Goal: Task Accomplishment & Management: Use online tool/utility

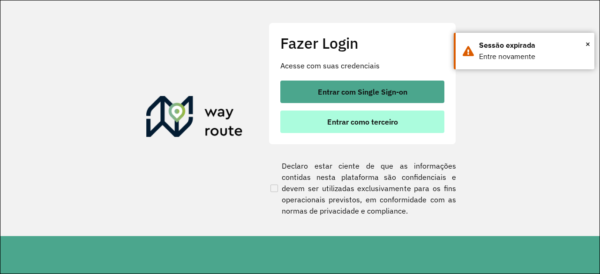
click at [374, 115] on button "Entrar como terceiro" at bounding box center [362, 122] width 164 height 22
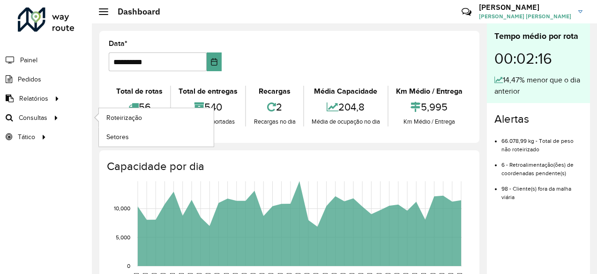
click at [53, 114] on icon at bounding box center [55, 117] width 8 height 14
click at [122, 113] on span "Roteirização" at bounding box center [125, 118] width 38 height 10
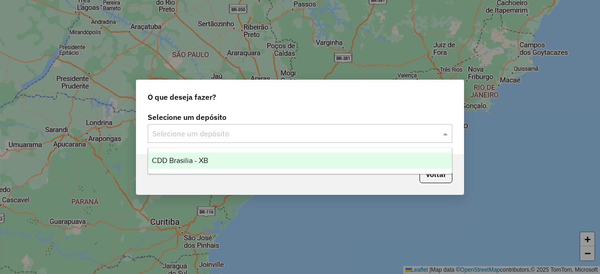
click at [267, 132] on input "text" at bounding box center [290, 133] width 277 height 11
click at [255, 161] on div "CDD Brasilia - XB" at bounding box center [299, 161] width 303 height 16
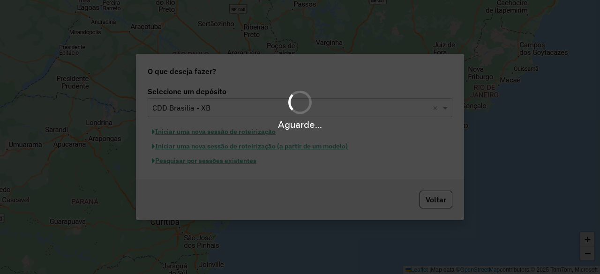
click at [229, 163] on div "Aguarde..." at bounding box center [300, 137] width 600 height 274
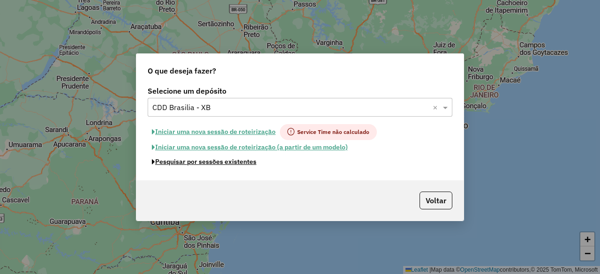
click at [229, 163] on button "Pesquisar por sessões existentes" at bounding box center [204, 162] width 113 height 15
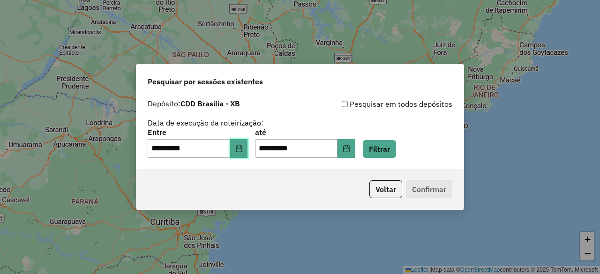
click at [243, 144] on button "Choose Date" at bounding box center [239, 148] width 18 height 19
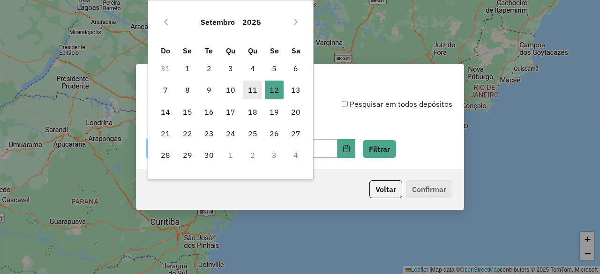
click at [254, 90] on span "11" at bounding box center [252, 90] width 19 height 19
type input "**********"
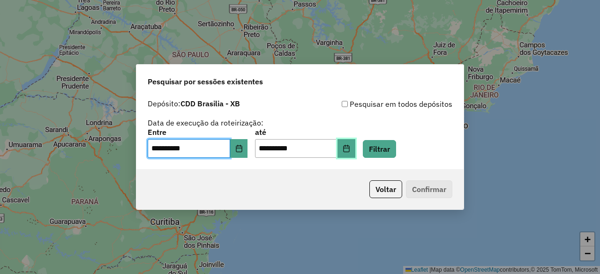
click at [355, 144] on button "Choose Date" at bounding box center [346, 148] width 18 height 19
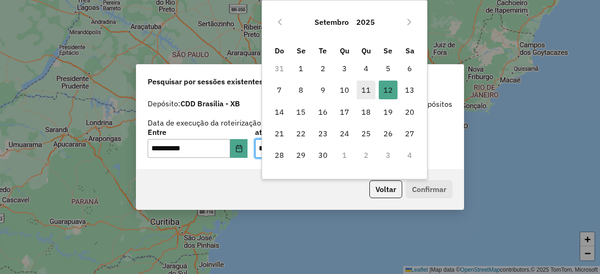
click at [368, 90] on span "11" at bounding box center [366, 90] width 19 height 19
type input "**********"
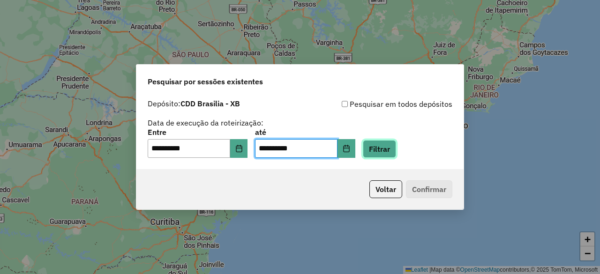
click at [387, 149] on button "Filtrar" at bounding box center [379, 149] width 33 height 18
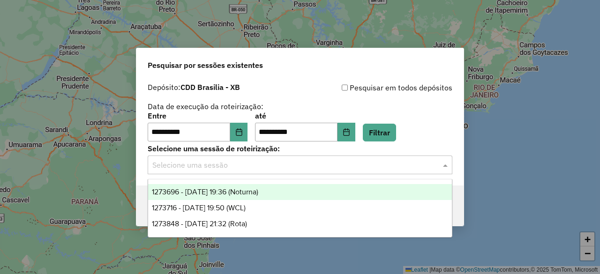
click at [311, 163] on input "text" at bounding box center [290, 165] width 277 height 11
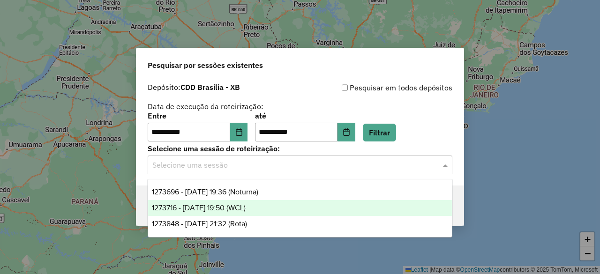
click at [285, 220] on div "1273848 - 11/09/2025 21:32 (Rota)" at bounding box center [299, 224] width 303 height 16
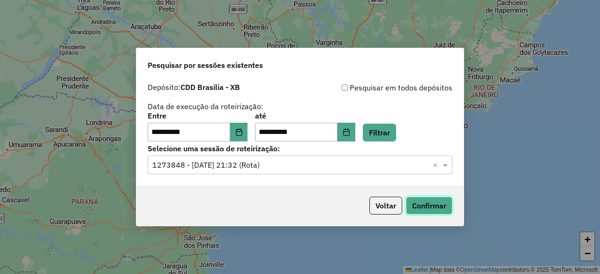
click at [421, 205] on button "Confirmar" at bounding box center [429, 206] width 46 height 18
click at [255, 132] on div "**********" at bounding box center [300, 126] width 305 height 29
click at [243, 133] on icon "Choose Date" at bounding box center [238, 131] width 7 height 7
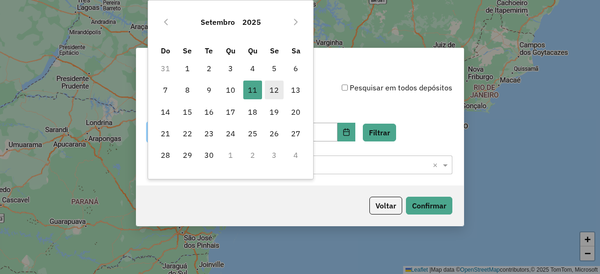
click at [276, 90] on span "12" at bounding box center [274, 90] width 19 height 19
type input "**********"
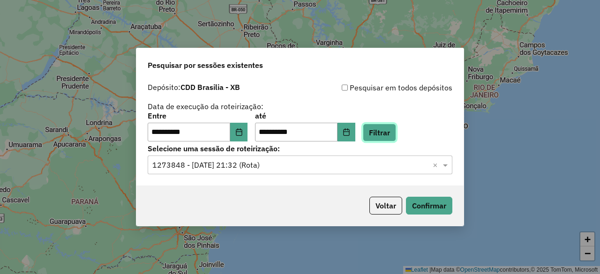
click at [396, 133] on button "Filtrar" at bounding box center [379, 133] width 33 height 18
click at [273, 167] on input "text" at bounding box center [290, 165] width 277 height 11
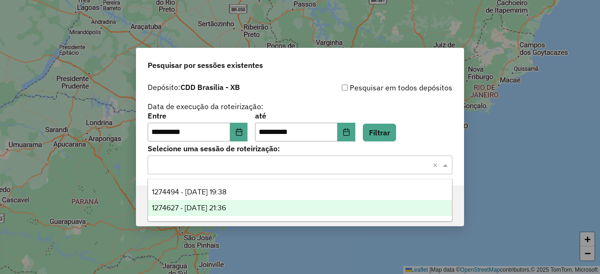
click at [264, 211] on div "1274627 - 12/09/2025 21:36" at bounding box center [299, 208] width 303 height 16
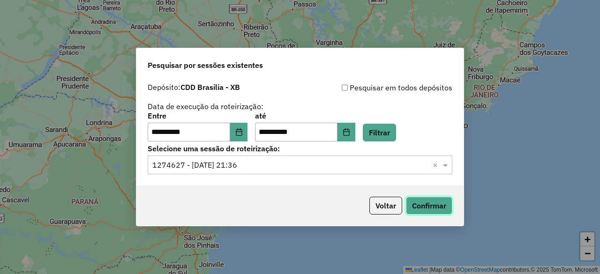
click at [433, 207] on button "Confirmar" at bounding box center [429, 206] width 46 height 18
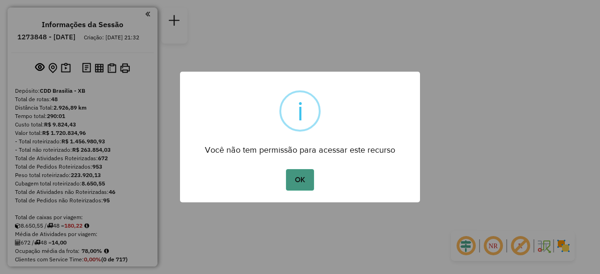
click at [303, 180] on button "OK" at bounding box center [300, 180] width 28 height 22
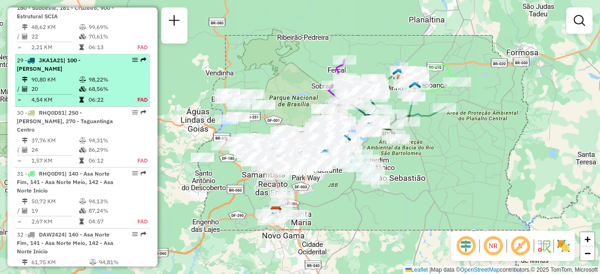
scroll to position [2015, 0]
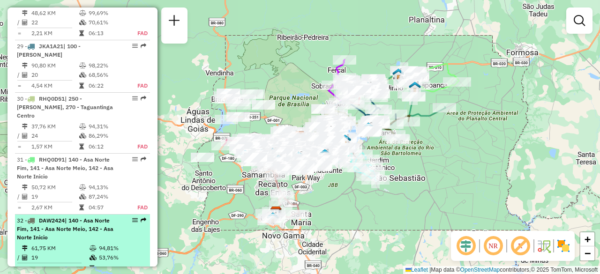
click at [83, 217] on div "32 - DAW2424 | 140 - Asa Norte Fim, 141 - Asa Norte Meio, 142 - Asa Norte Inicio" at bounding box center [66, 229] width 99 height 25
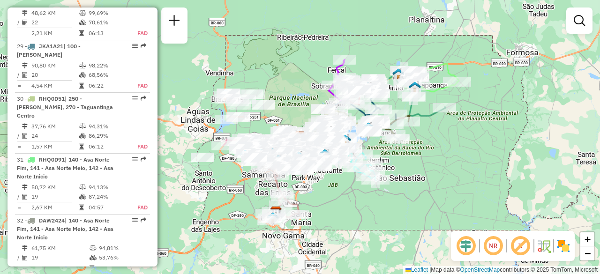
select select "**********"
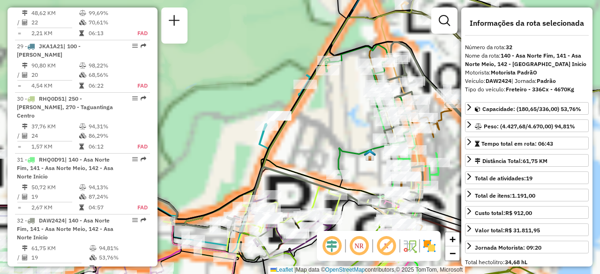
click at [356, 249] on em at bounding box center [359, 246] width 22 height 22
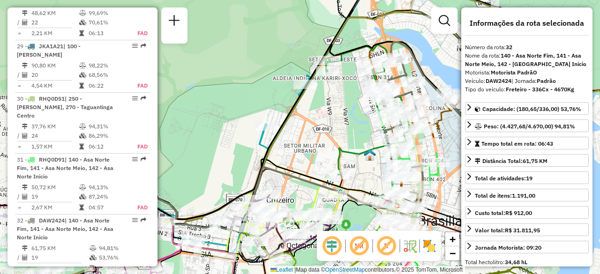
click at [335, 248] on em at bounding box center [332, 246] width 22 height 22
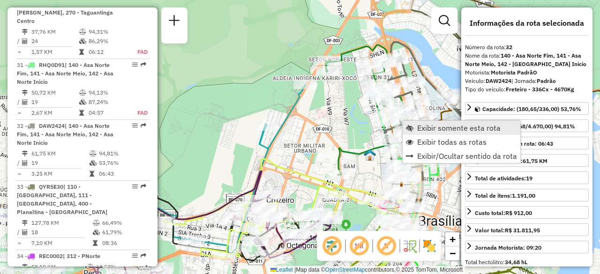
scroll to position [2133, 0]
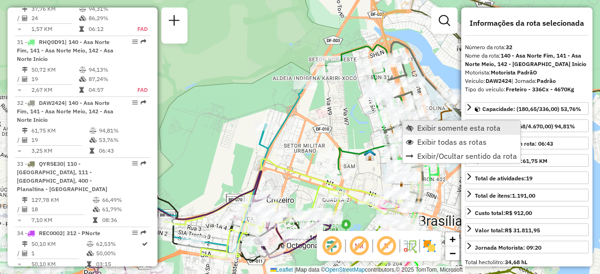
click at [417, 129] on span "Exibir somente esta rota" at bounding box center [458, 127] width 83 height 7
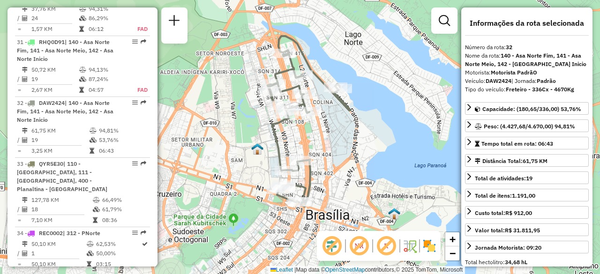
drag, startPoint x: 350, startPoint y: 150, endPoint x: 356, endPoint y: 138, distance: 13.4
click at [356, 138] on div "Janela de atendimento Grade de atendimento Capacidade Transportadoras Veículos …" at bounding box center [300, 137] width 600 height 274
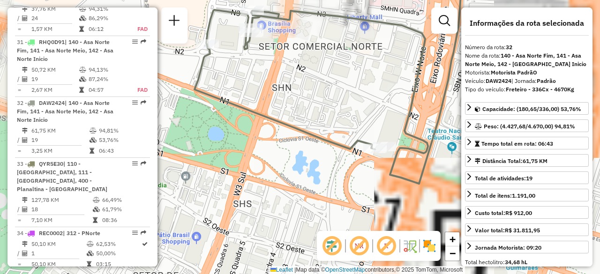
drag, startPoint x: 336, startPoint y: 191, endPoint x: 293, endPoint y: 182, distance: 43.0
click at [294, 182] on div "Janela de atendimento Grade de atendimento Capacidade Transportadoras Veículos …" at bounding box center [300, 137] width 600 height 274
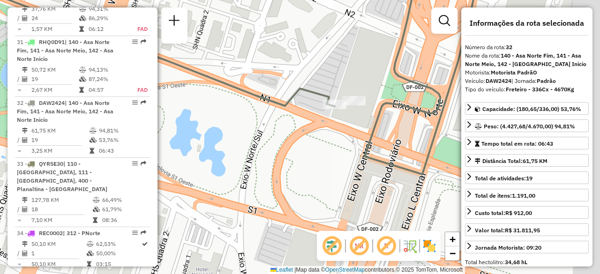
drag, startPoint x: 329, startPoint y: 158, endPoint x: 253, endPoint y: 154, distance: 75.6
click at [253, 154] on div "Janela de atendimento Grade de atendimento Capacidade Transportadoras Veículos …" at bounding box center [300, 137] width 600 height 274
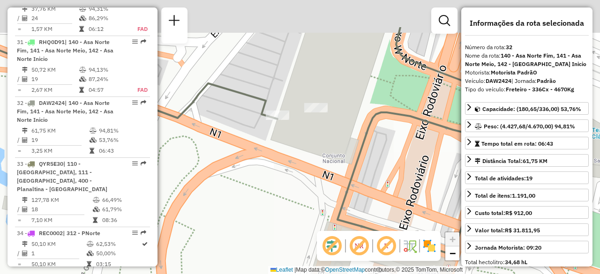
drag, startPoint x: 314, startPoint y: 115, endPoint x: 262, endPoint y: 170, distance: 75.9
click at [262, 170] on div "Janela de atendimento Grade de atendimento Capacidade Transportadoras Veículos …" at bounding box center [300, 137] width 600 height 274
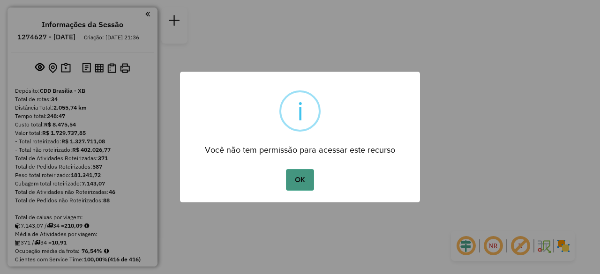
click at [299, 181] on button "OK" at bounding box center [300, 180] width 28 height 22
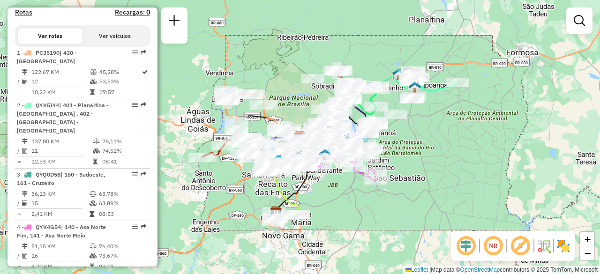
scroll to position [1473, 0]
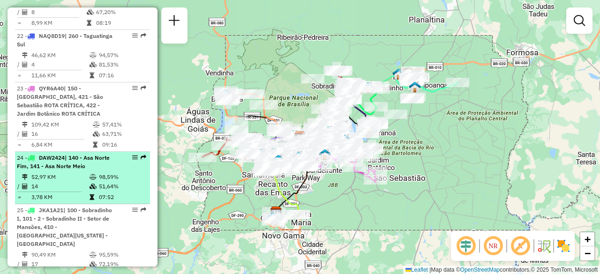
click at [77, 182] on td "14" at bounding box center [60, 186] width 58 height 9
select select "**********"
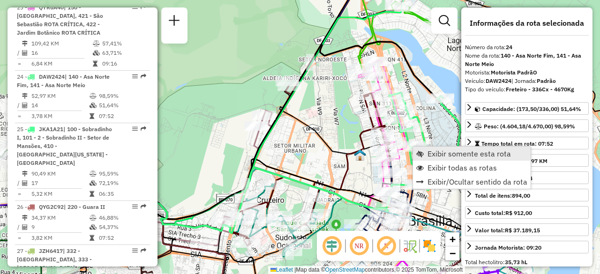
scroll to position [1596, 0]
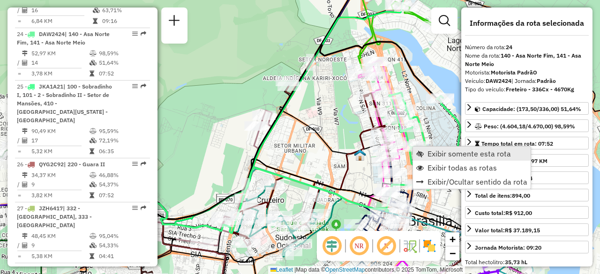
click at [427, 151] on span "Exibir somente esta rota" at bounding box center [468, 153] width 83 height 7
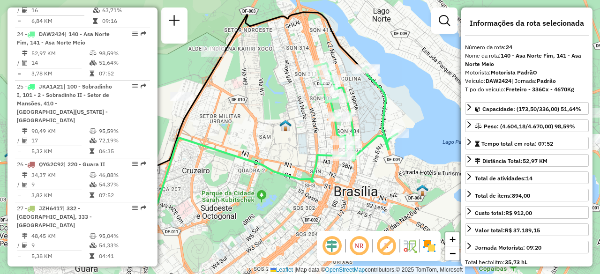
drag, startPoint x: 322, startPoint y: 128, endPoint x: 301, endPoint y: 123, distance: 22.2
click at [301, 123] on div "Janela de atendimento Grade de atendimento Capacidade Transportadoras Veículos …" at bounding box center [300, 137] width 600 height 274
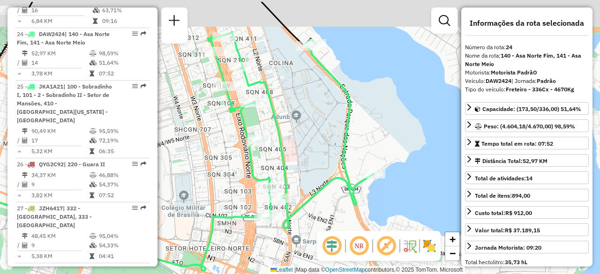
drag, startPoint x: 377, startPoint y: 106, endPoint x: 307, endPoint y: 139, distance: 77.4
click at [307, 139] on div "Janela de atendimento Grade de atendimento Capacidade Transportadoras Veículos …" at bounding box center [300, 137] width 600 height 274
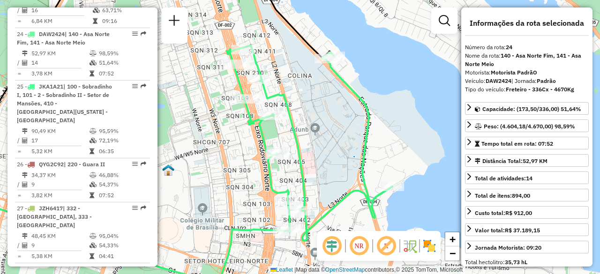
drag, startPoint x: 207, startPoint y: 102, endPoint x: 223, endPoint y: 112, distance: 19.1
click at [223, 112] on div "Janela de atendimento Grade de atendimento Capacidade Transportadoras Veículos …" at bounding box center [300, 137] width 600 height 274
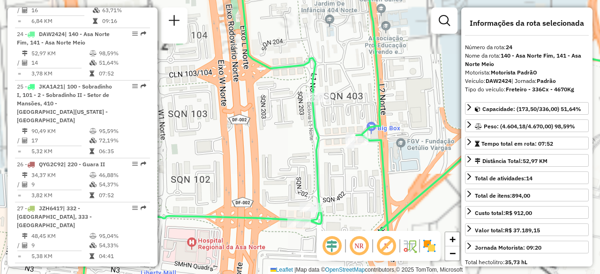
drag, startPoint x: 274, startPoint y: 181, endPoint x: 231, endPoint y: 129, distance: 67.9
click at [231, 130] on div "Janela de atendimento Grade de atendimento Capacidade Transportadoras Veículos …" at bounding box center [300, 137] width 600 height 274
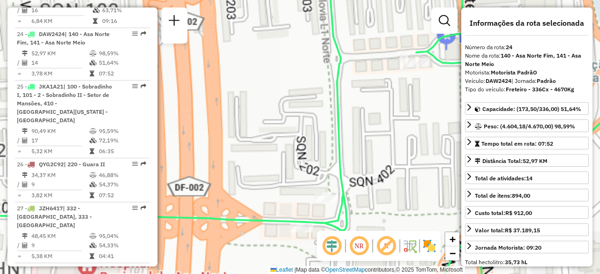
drag, startPoint x: 253, startPoint y: 156, endPoint x: 221, endPoint y: 97, distance: 67.1
click at [221, 97] on div "Janela de atendimento Grade de atendimento Capacidade Transportadoras Veículos …" at bounding box center [300, 137] width 600 height 274
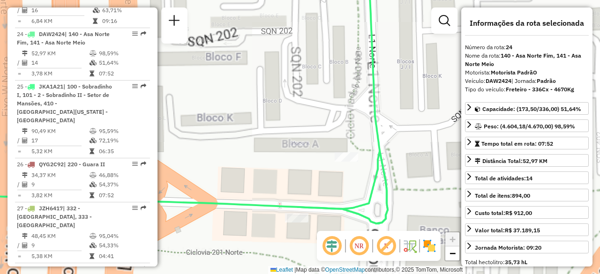
drag, startPoint x: 262, startPoint y: 141, endPoint x: 234, endPoint y: 81, distance: 66.5
click at [234, 81] on div "Janela de atendimento Grade de atendimento Capacidade Transportadoras Veículos …" at bounding box center [300, 137] width 600 height 274
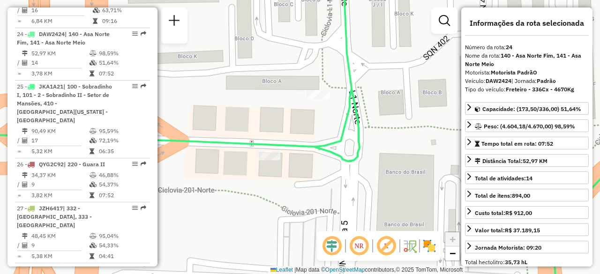
drag, startPoint x: 237, startPoint y: 100, endPoint x: 237, endPoint y: 82, distance: 18.8
click at [237, 82] on div "Janela de atendimento Grade de atendimento Capacidade Transportadoras Veículos …" at bounding box center [300, 137] width 600 height 274
